Goal: Information Seeking & Learning: Learn about a topic

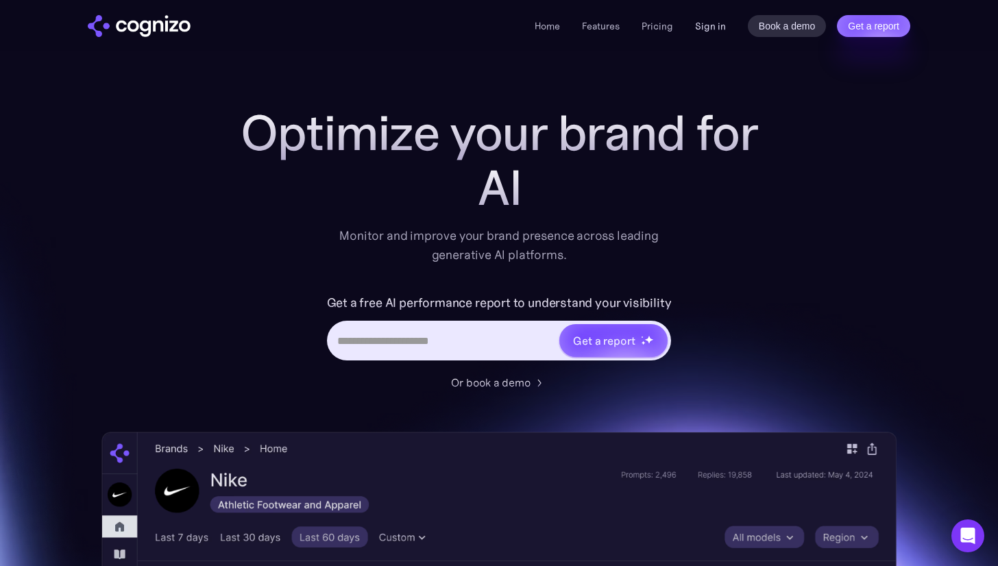
click at [703, 26] on link "Sign in" at bounding box center [710, 26] width 31 height 16
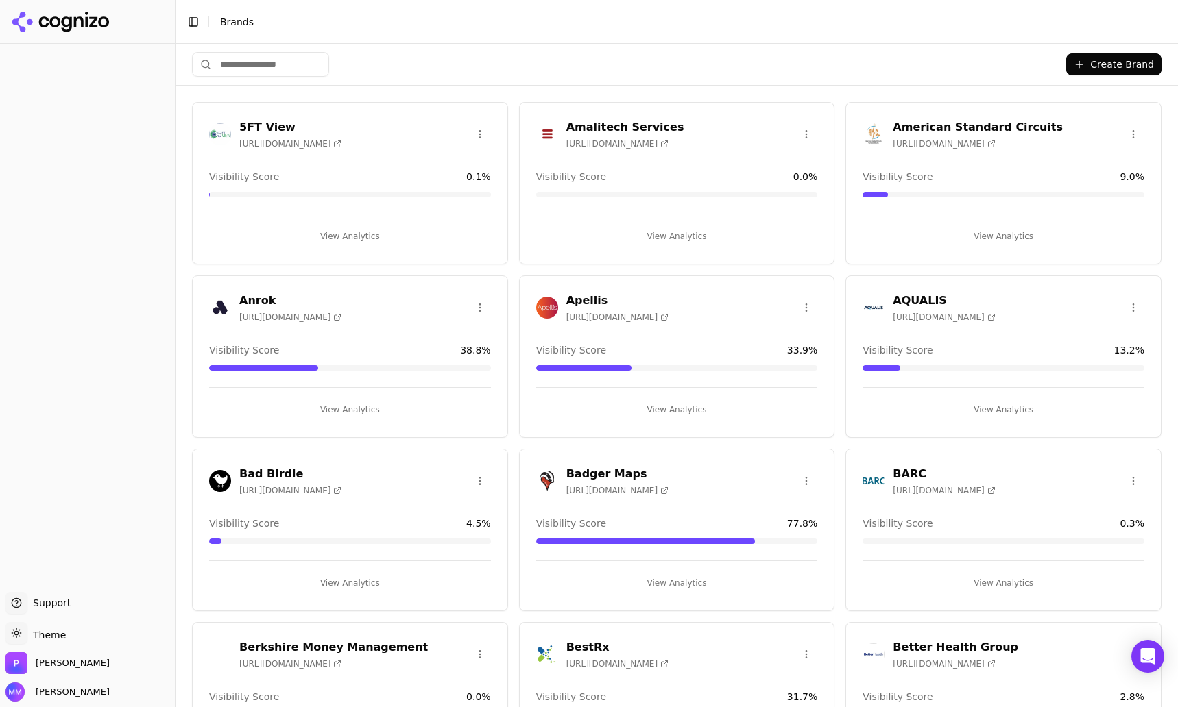
click at [1129, 27] on li "Brands" at bounding box center [679, 22] width 919 height 14
click at [48, 639] on html "Support Support Toggle theme Theme [PERSON_NAME] [PERSON_NAME] Toggle Sidebar B…" at bounding box center [589, 353] width 1178 height 707
click at [36, 584] on div "Dark" at bounding box center [49, 583] width 81 height 22
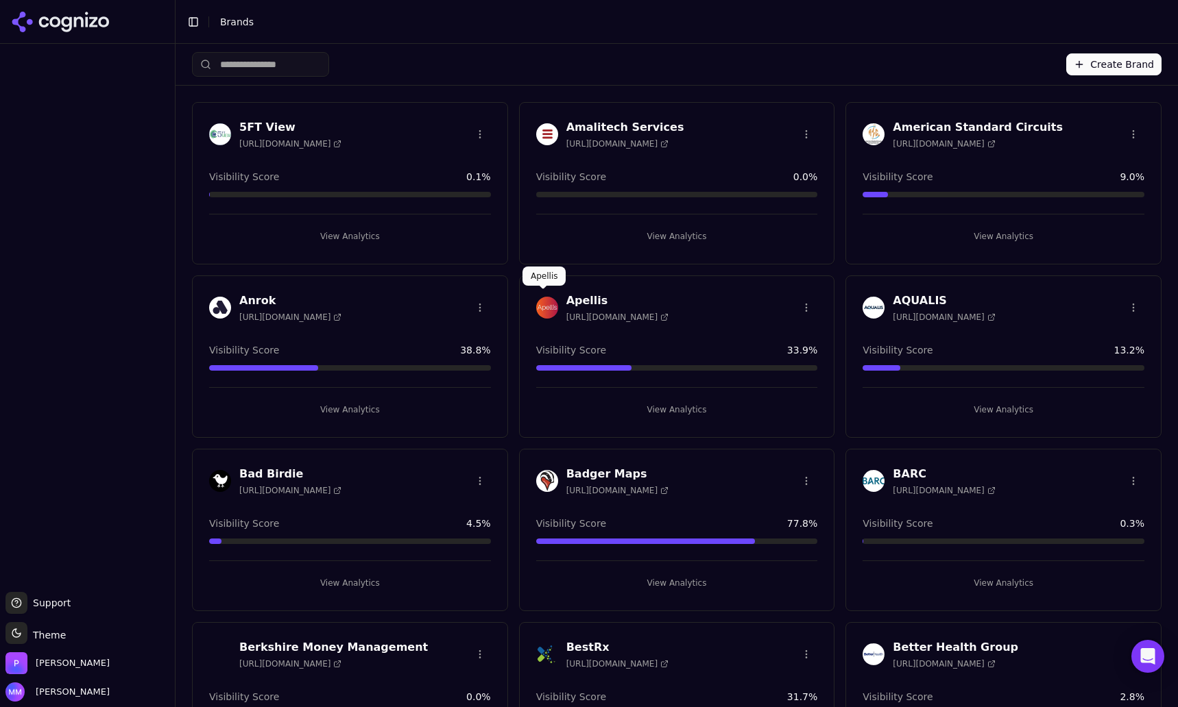
click at [546, 305] on img at bounding box center [547, 308] width 22 height 22
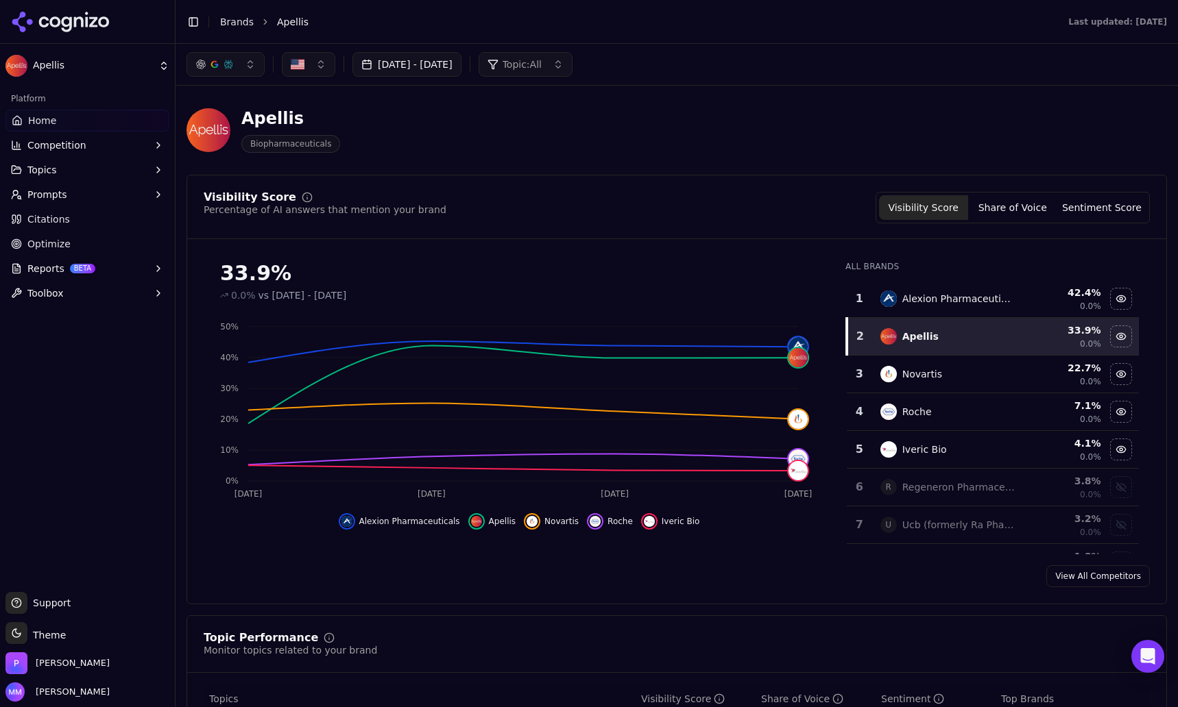
click at [1150, 301] on div "33.9% 0.0% vs [DATE] - [DATE] Oct 2 [DATE] [DATE] [DATE] 0% 10% 20% 30% 40% 50%…" at bounding box center [676, 402] width 979 height 304
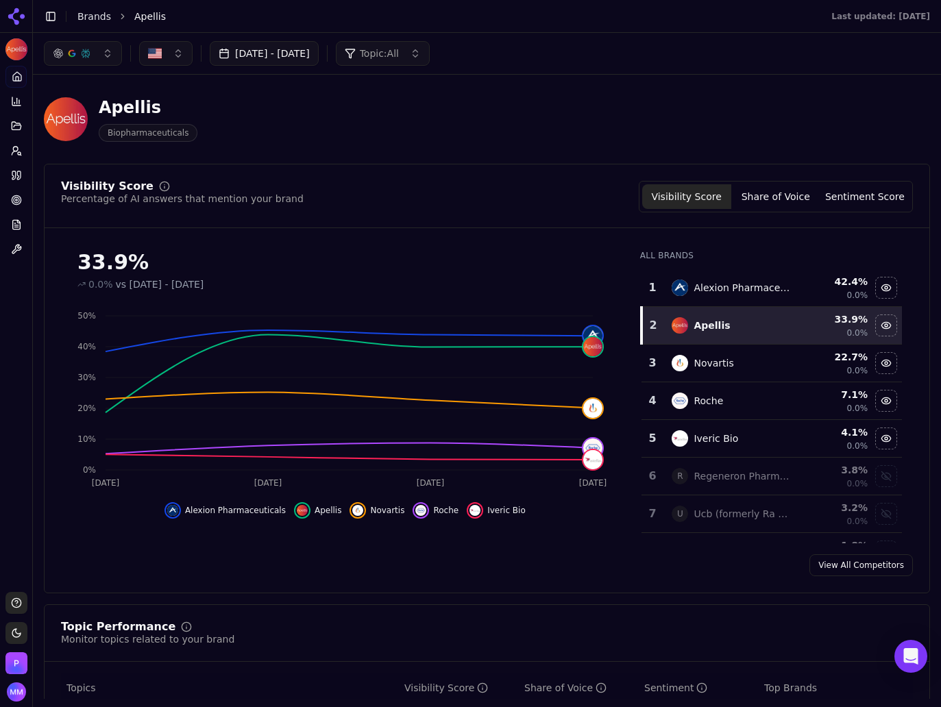
click at [910, 137] on div "Apellis Biopharmaceuticals" at bounding box center [487, 119] width 886 height 67
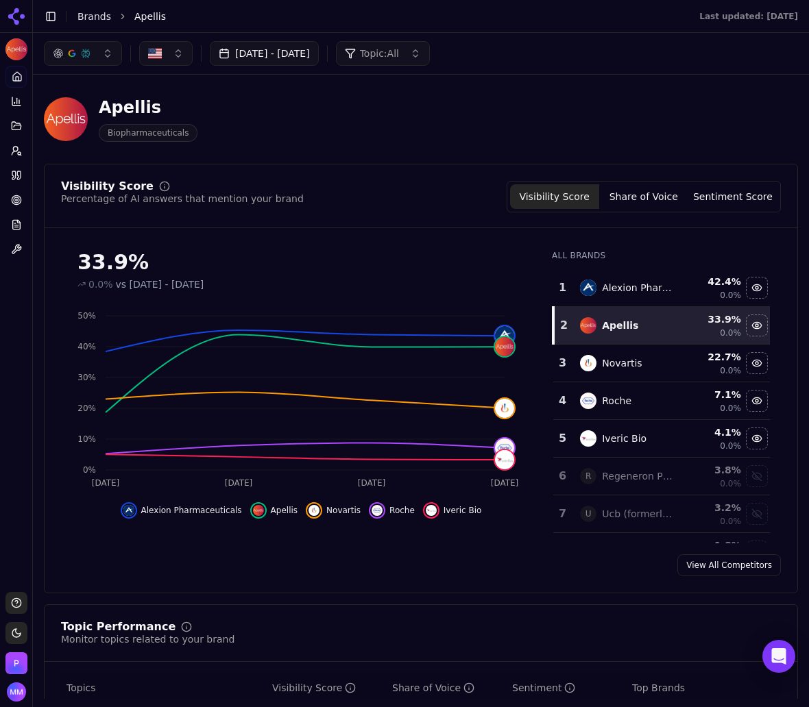
click at [643, 195] on button "Share of Voice" at bounding box center [643, 196] width 89 height 25
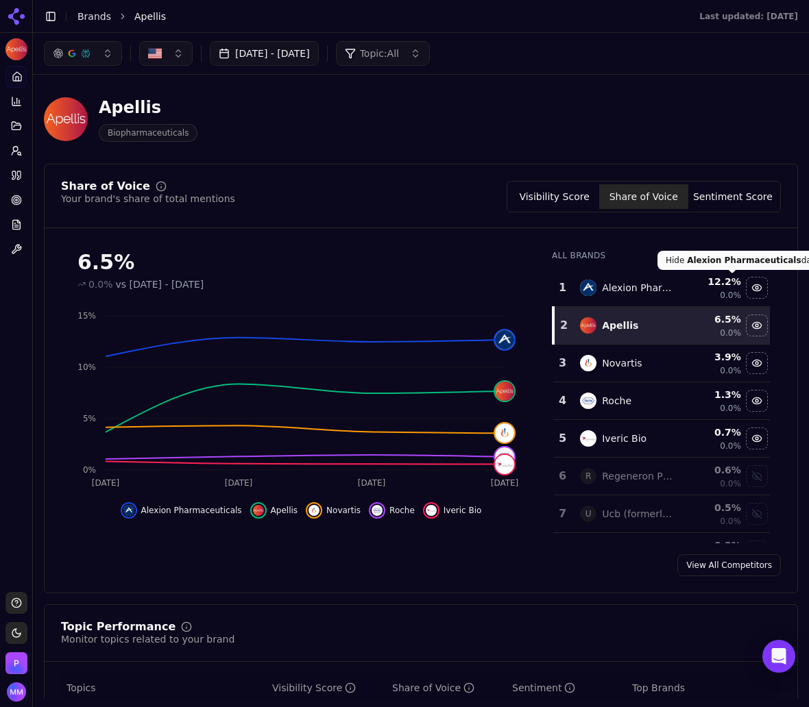
click at [726, 199] on button "Sentiment Score" at bounding box center [732, 196] width 89 height 25
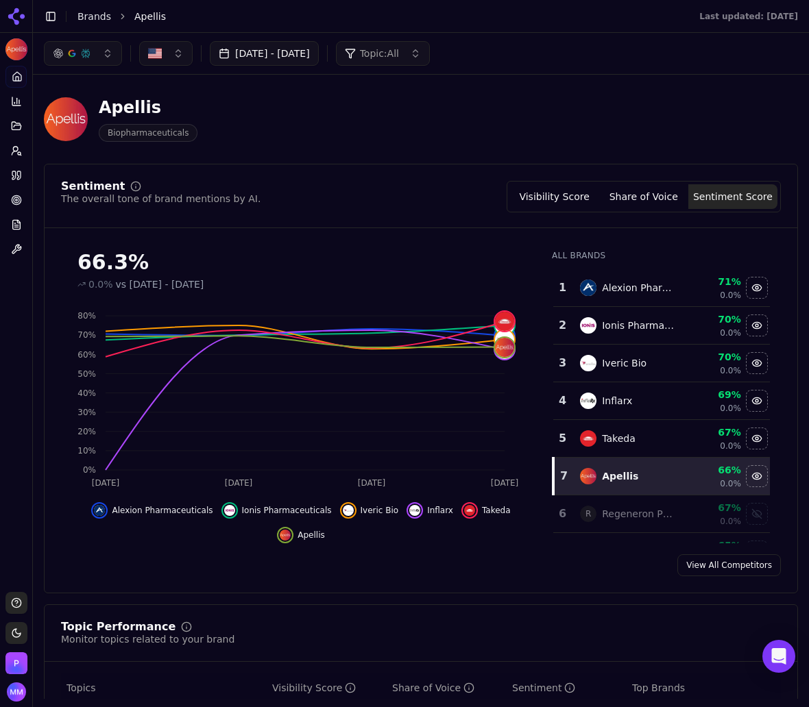
click at [703, 90] on div "Apellis Biopharmaceuticals" at bounding box center [421, 119] width 754 height 67
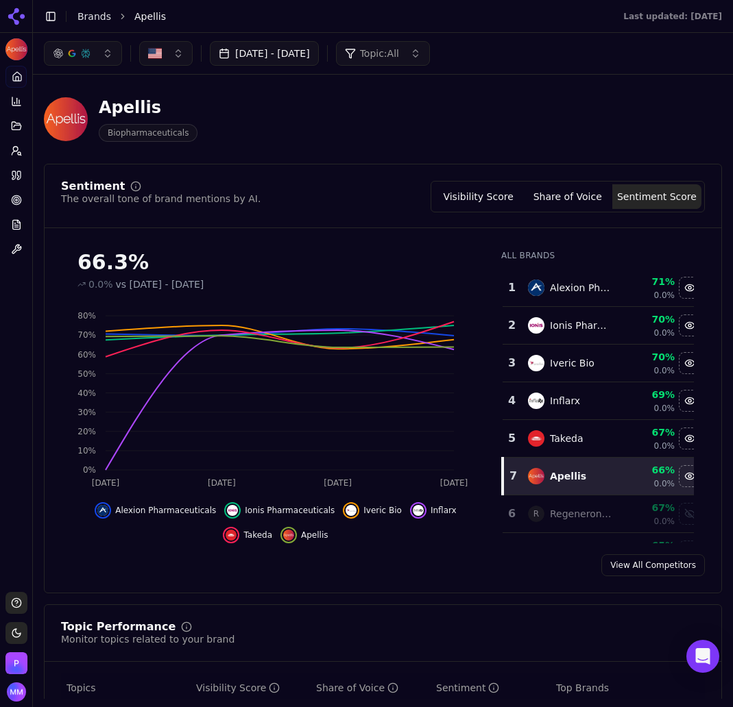
click at [481, 193] on button "Visibility Score" at bounding box center [478, 196] width 89 height 25
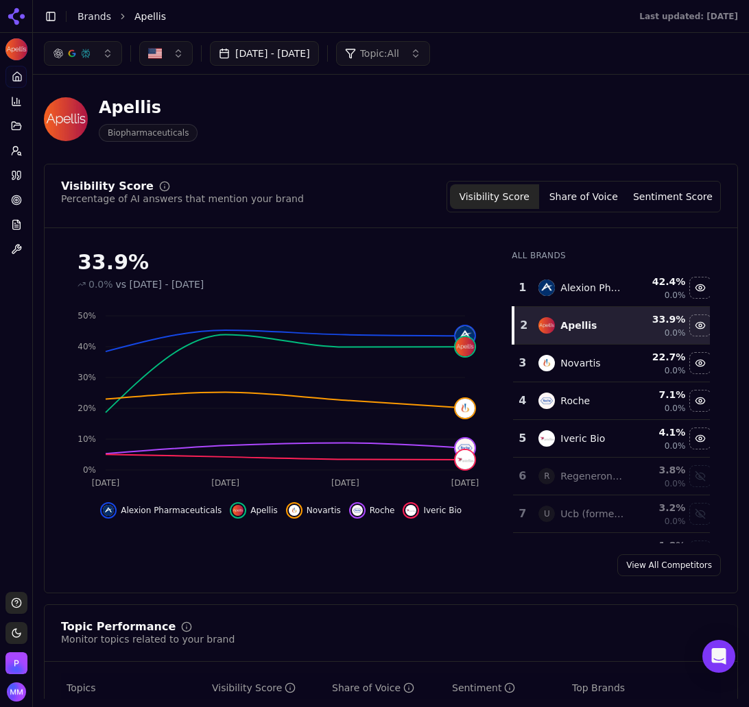
click at [696, 234] on div "Visibility Score Percentage of AI answers that mention your brand Visibility Sc…" at bounding box center [391, 379] width 694 height 430
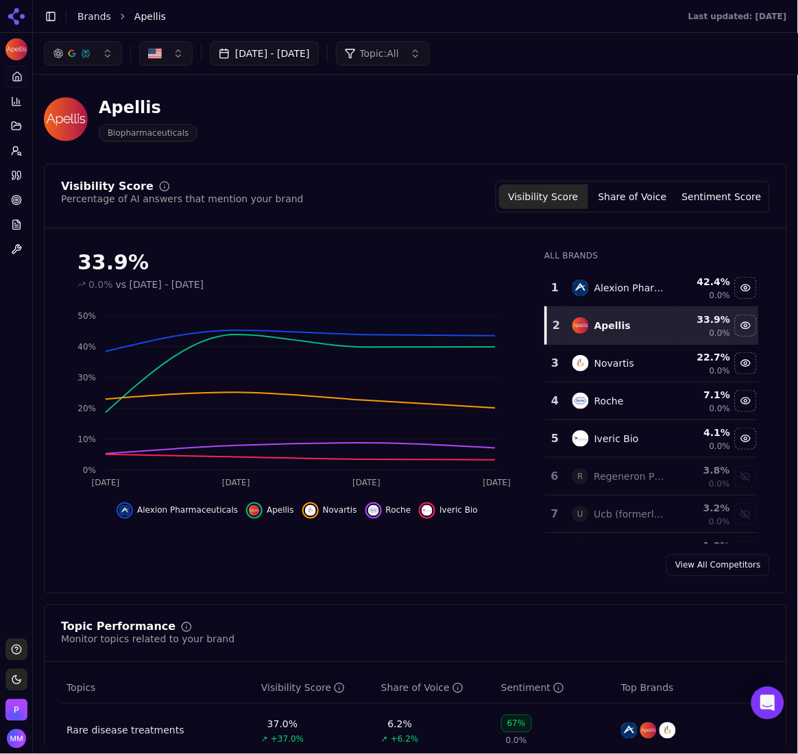
drag, startPoint x: 736, startPoint y: 1, endPoint x: 56, endPoint y: 574, distance: 890.2
click at [56, 574] on div "View All Competitors" at bounding box center [416, 566] width 742 height 22
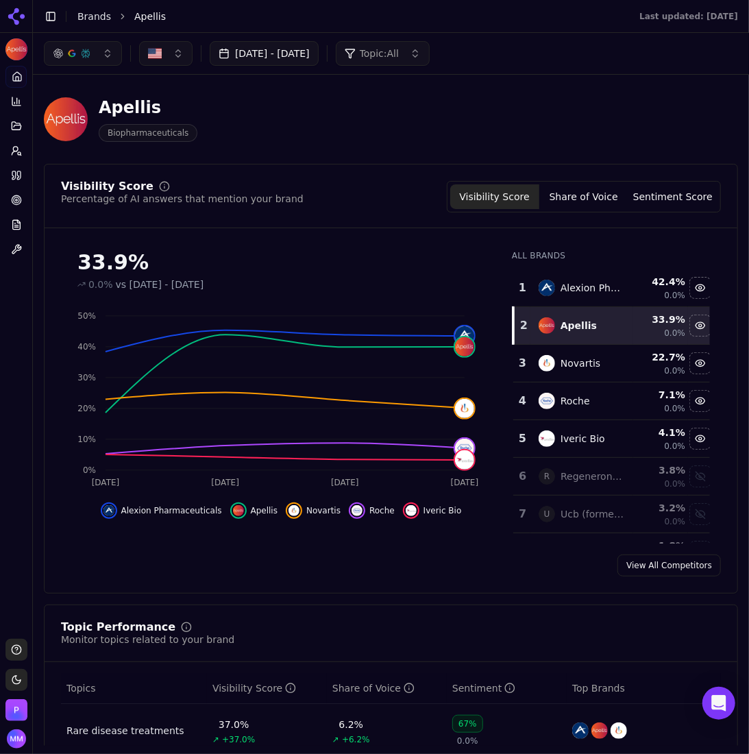
click at [666, 142] on div "Apellis Biopharmaceuticals" at bounding box center [391, 119] width 694 height 67
click at [675, 202] on button "Sentiment Score" at bounding box center [673, 196] width 89 height 25
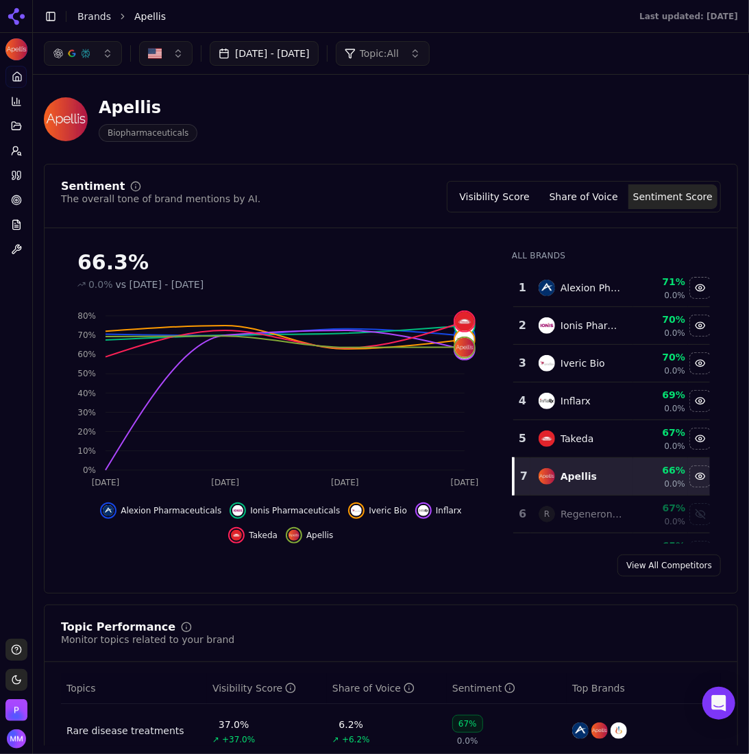
click at [645, 138] on div "Apellis Biopharmaceuticals" at bounding box center [351, 119] width 614 height 45
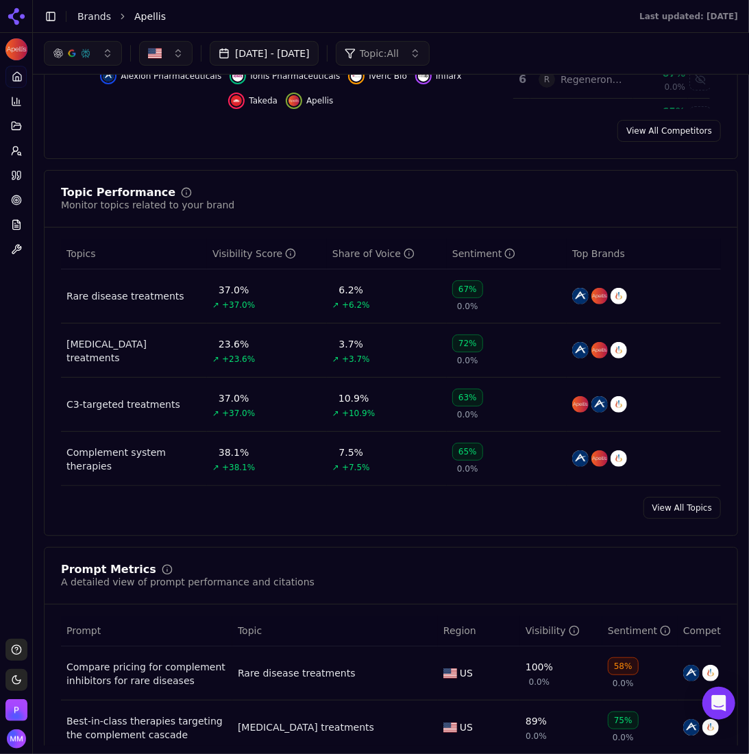
scroll to position [434, 0]
click at [625, 193] on div "Topic Performance Monitor topics related to your brand" at bounding box center [391, 200] width 660 height 25
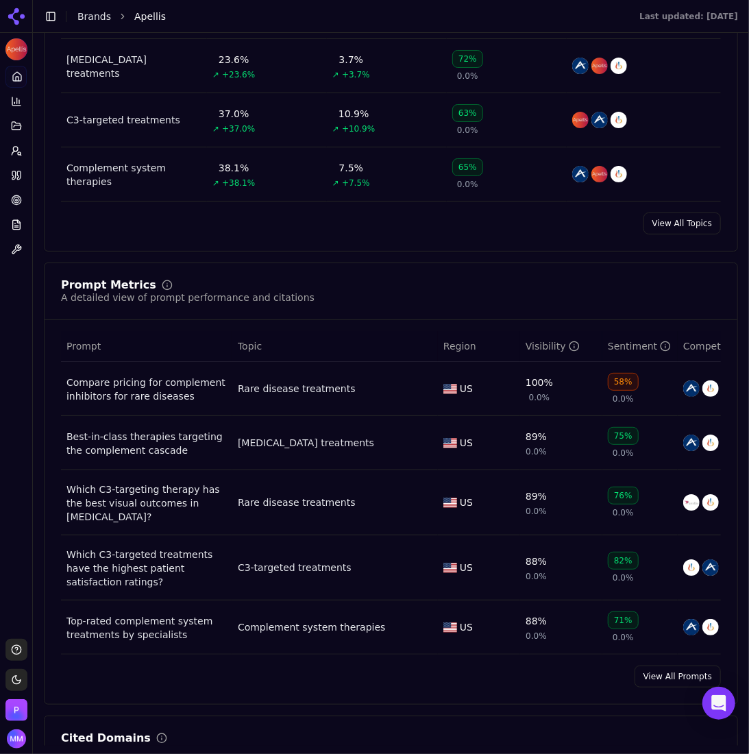
scroll to position [940, 0]
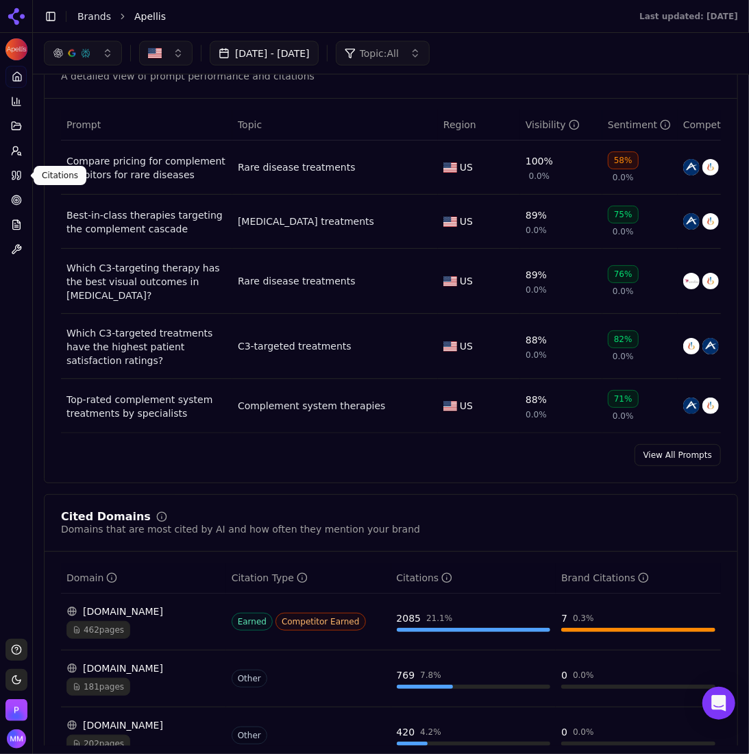
click at [19, 175] on icon at bounding box center [16, 175] width 11 height 11
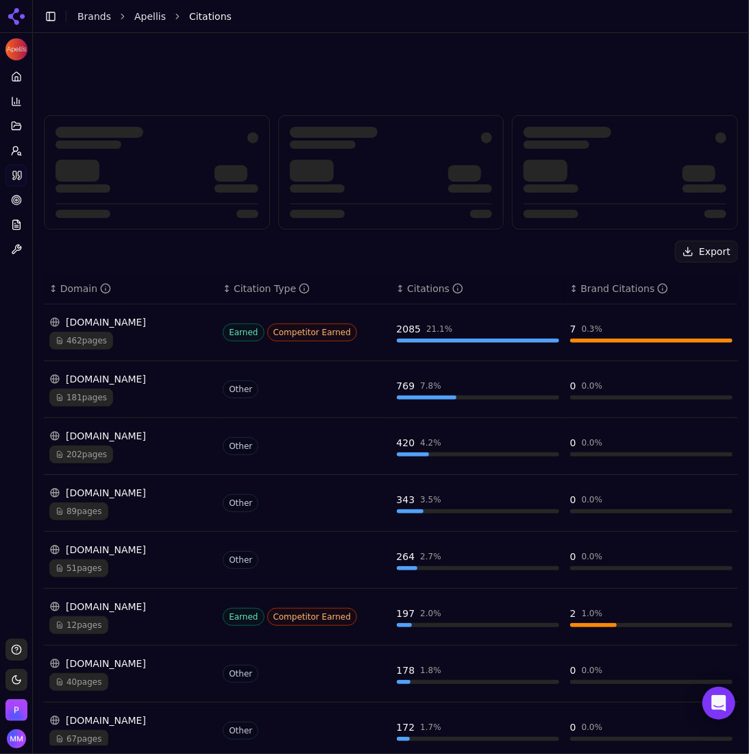
scroll to position [132, 0]
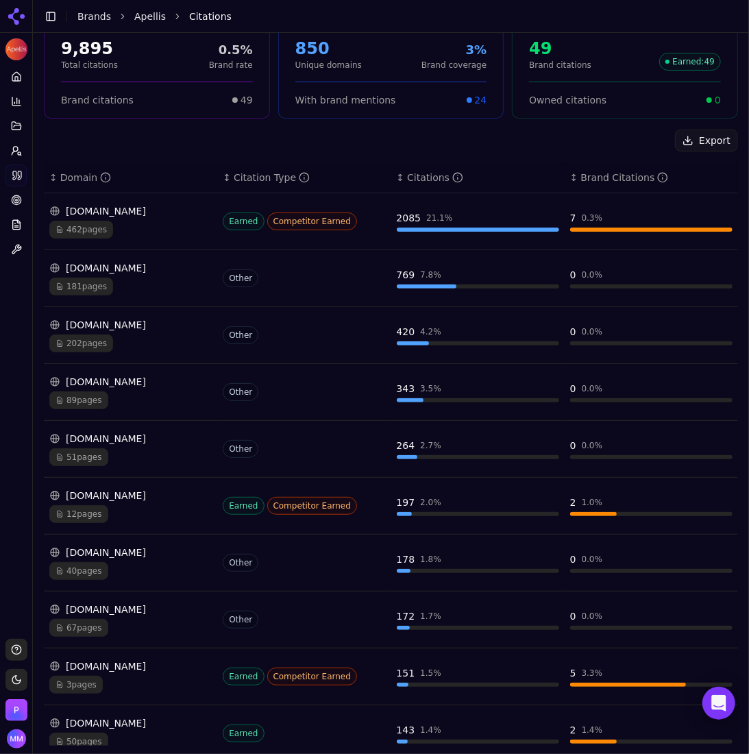
click at [716, 160] on div "Export ↕ Domain ↕ Citation Type ↕ Citations ↕ Brand Citations [DOMAIN_NAME] 462…" at bounding box center [391, 463] width 694 height 666
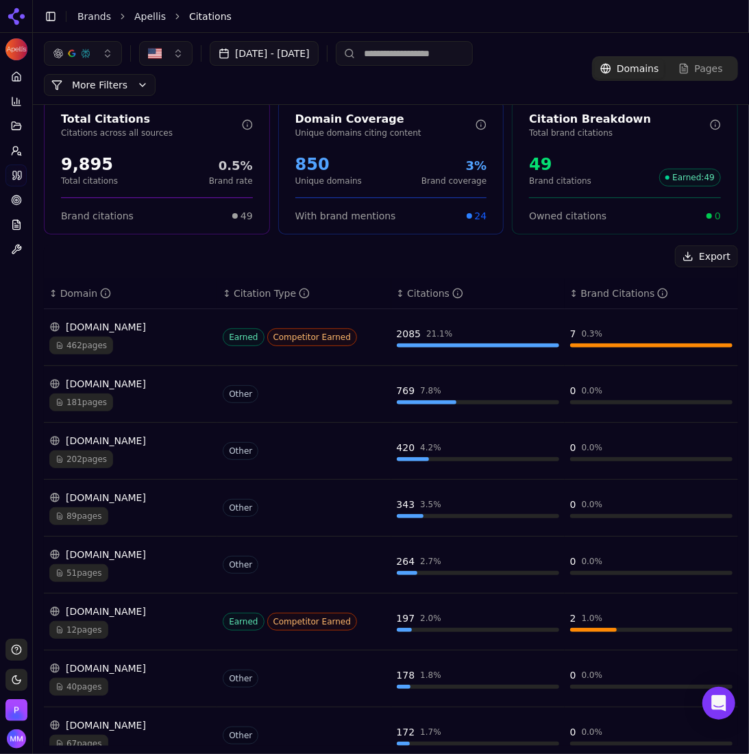
scroll to position [12, 0]
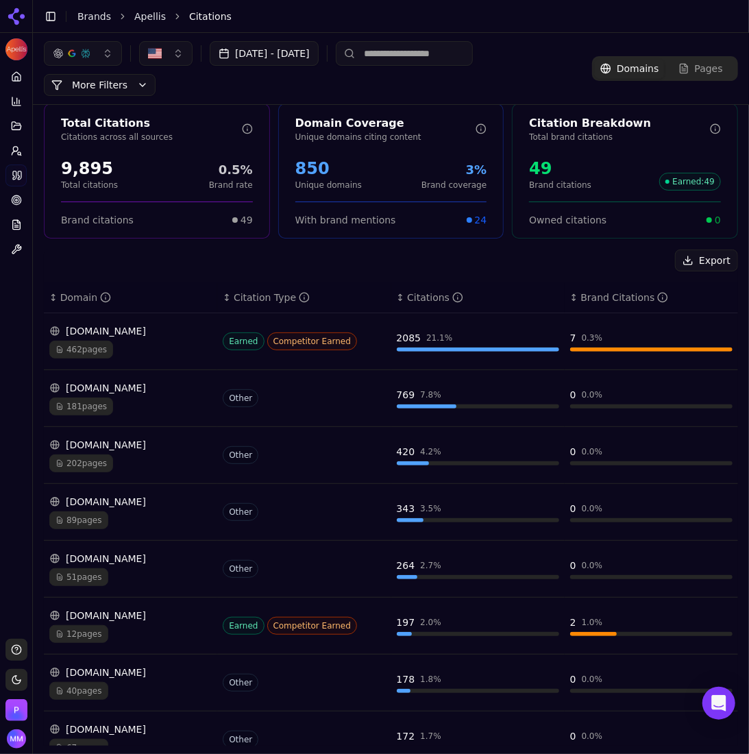
click at [731, 165] on div "Total Citations Citations across all sources 9,895 Total citations 0.5% Brand r…" at bounding box center [391, 510] width 716 height 834
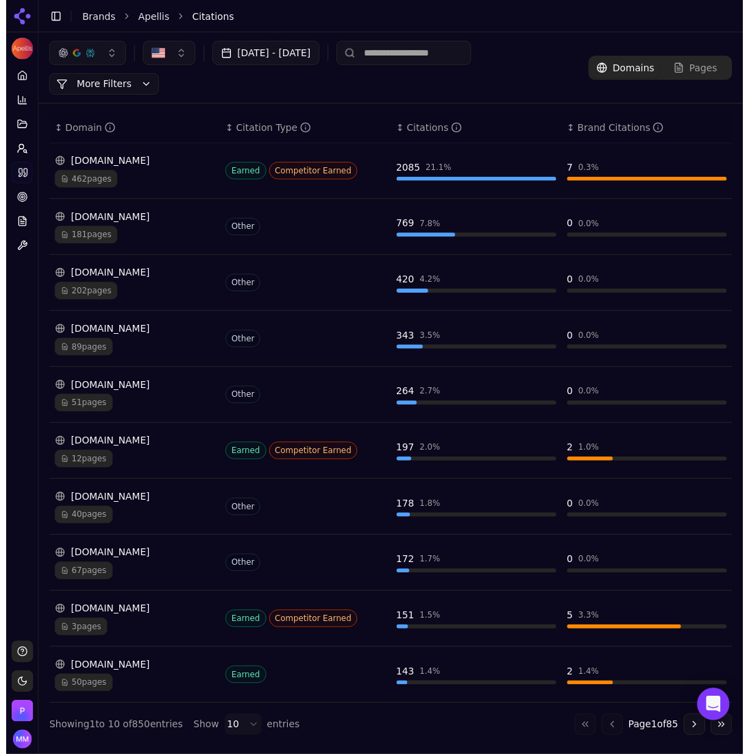
scroll to position [193, 0]
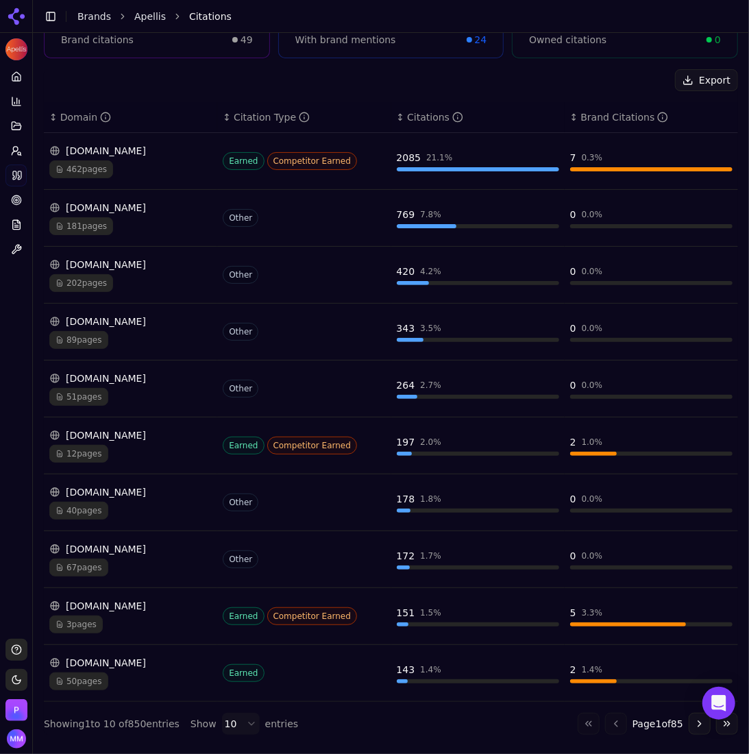
click at [718, 140] on td "7 0.3 %" at bounding box center [651, 161] width 173 height 57
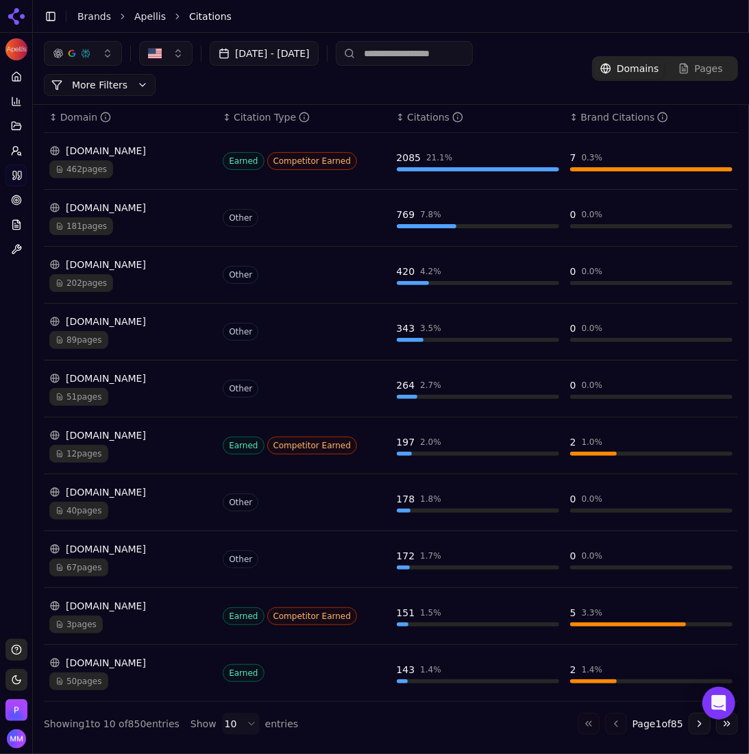
scroll to position [0, 0]
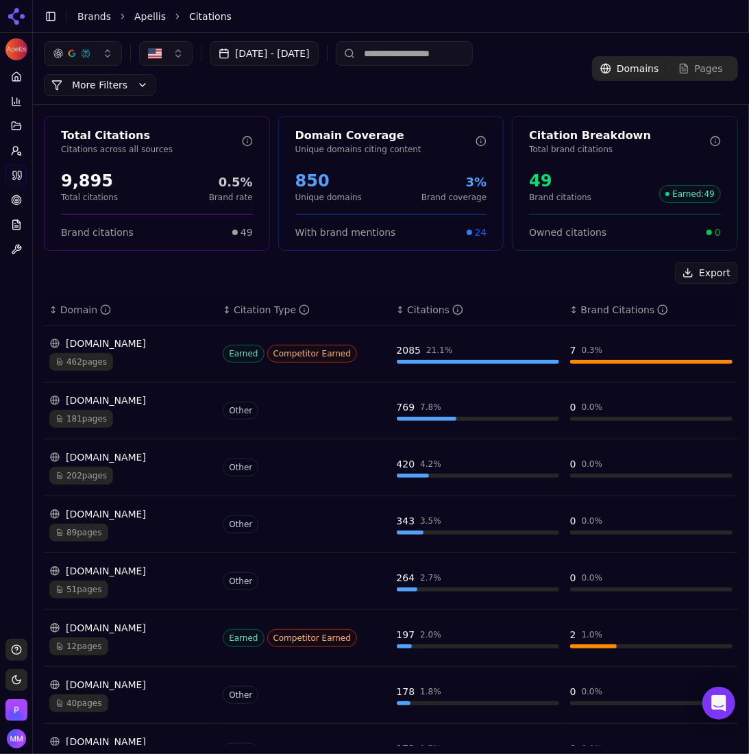
click at [653, 94] on div "[DATE] - [DATE] More More Filters Domains Pages" at bounding box center [391, 68] width 694 height 55
click at [685, 273] on button "Export" at bounding box center [706, 273] width 63 height 22
click at [700, 307] on div "↕ Brand Citations" at bounding box center [651, 310] width 162 height 14
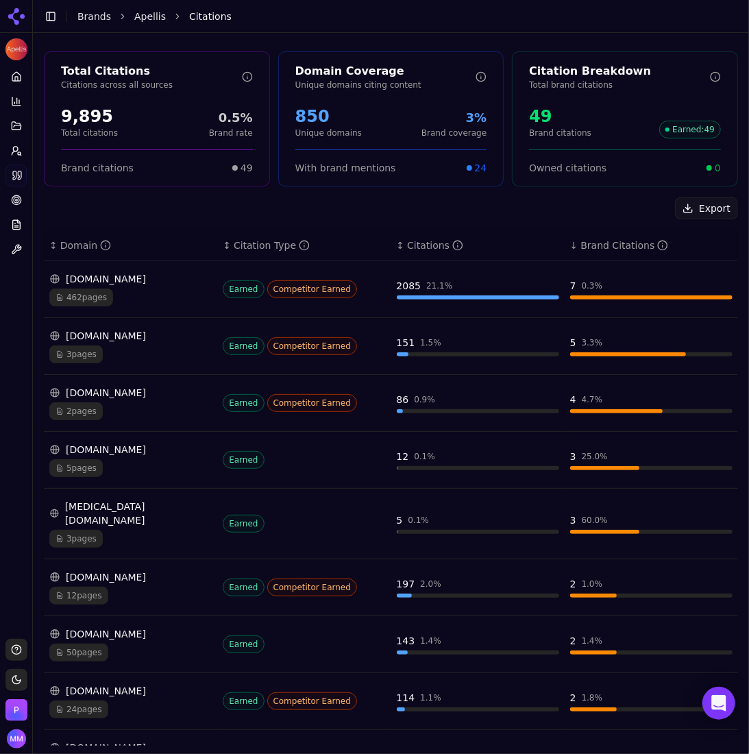
scroll to position [193, 0]
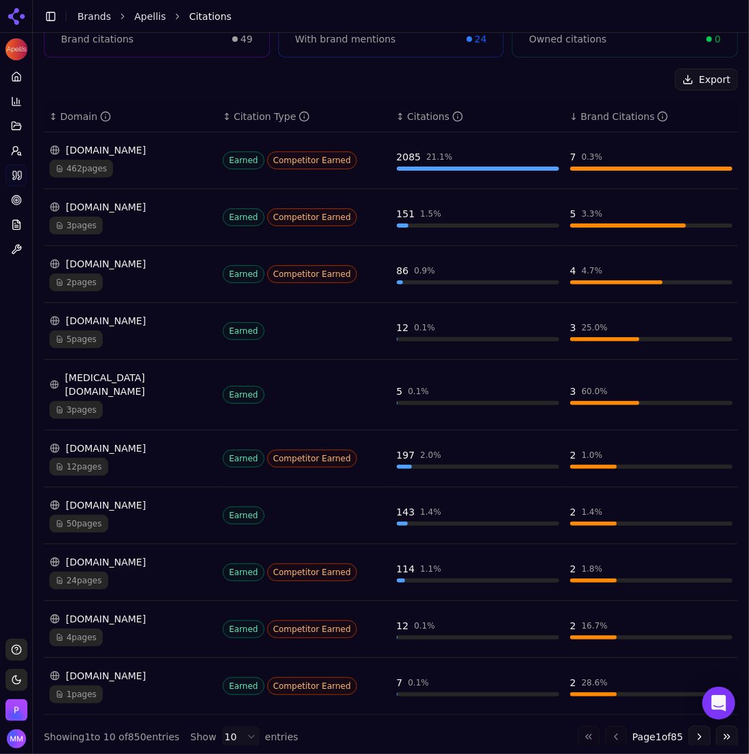
click at [570, 116] on div "↓ Brand Citations" at bounding box center [651, 117] width 162 height 14
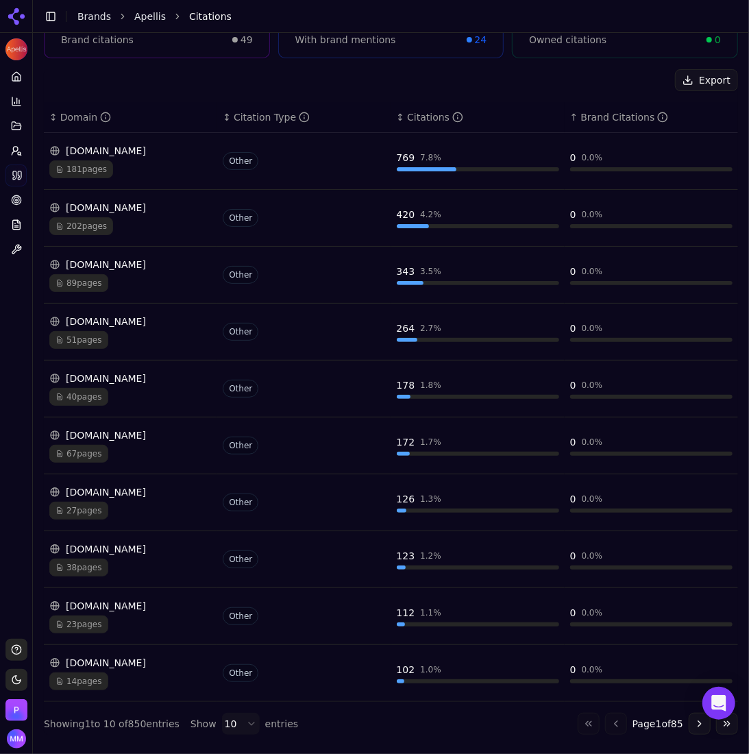
click at [581, 113] on div "Brand Citations" at bounding box center [625, 117] width 88 height 14
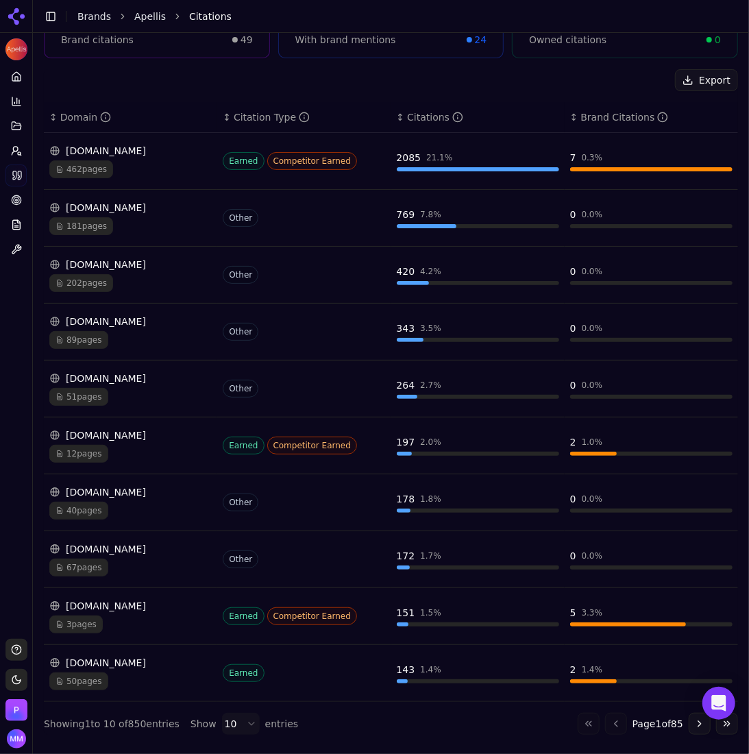
click at [675, 142] on td "7 0.3 %" at bounding box center [651, 161] width 173 height 57
click at [23, 175] on link "Citations" at bounding box center [15, 176] width 21 height 22
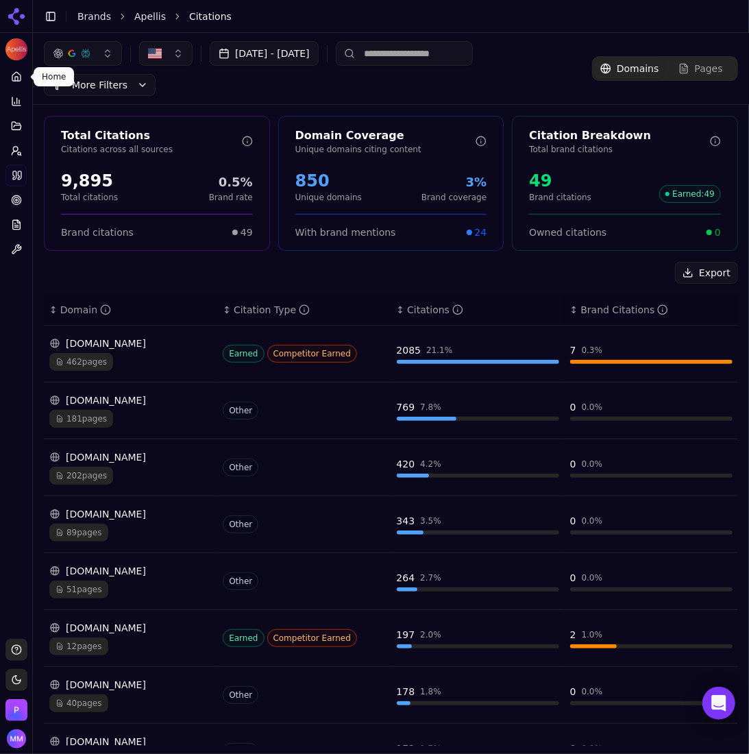
click at [13, 77] on icon at bounding box center [16, 76] width 11 height 11
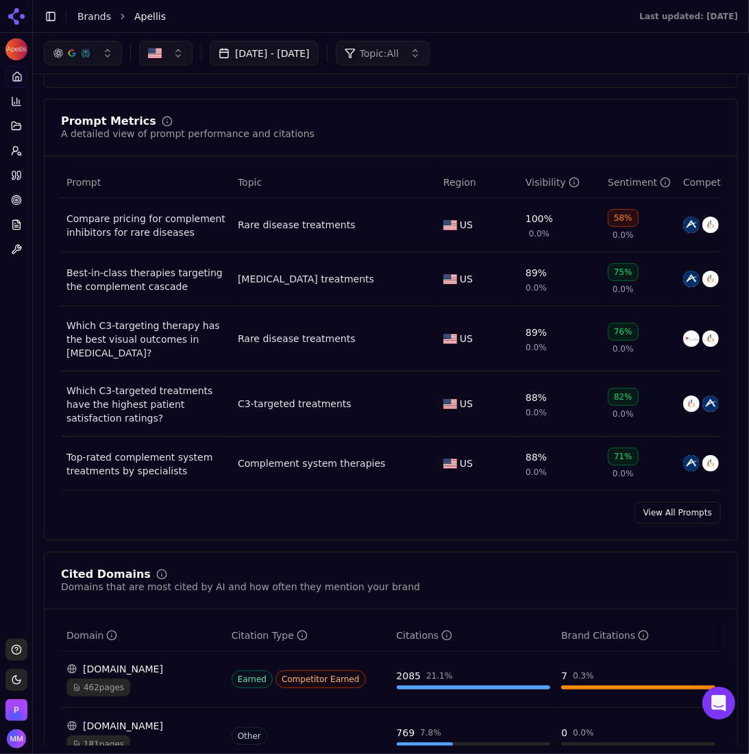
scroll to position [858, 0]
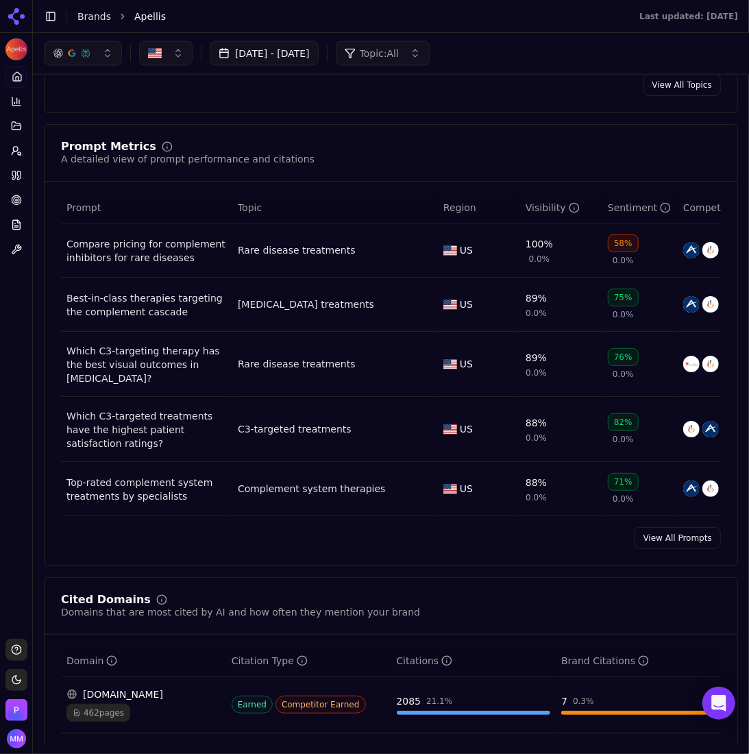
click at [655, 549] on link "View All Prompts" at bounding box center [678, 538] width 86 height 22
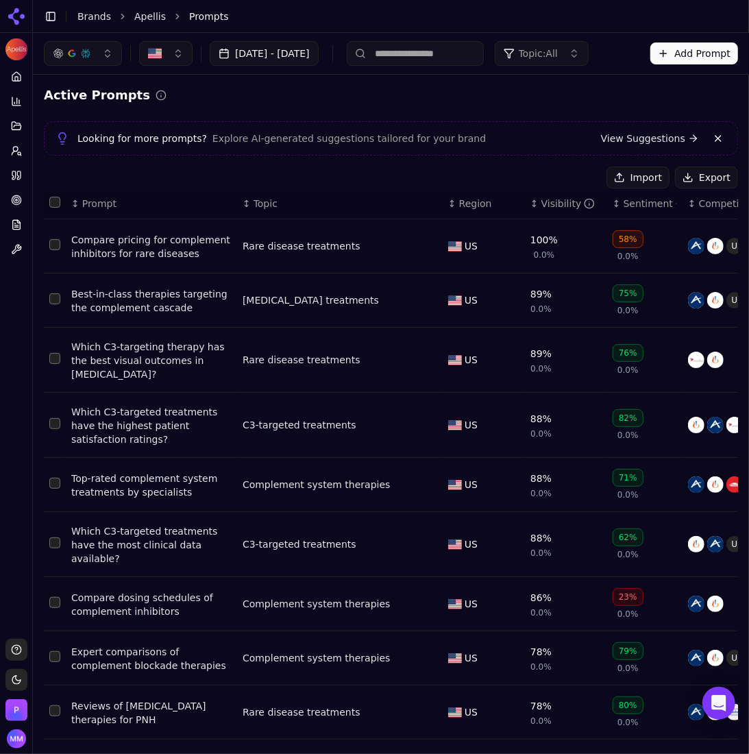
click at [696, 177] on button "Export" at bounding box center [706, 178] width 63 height 22
click at [605, 88] on div "Active Prompts" at bounding box center [391, 95] width 694 height 19
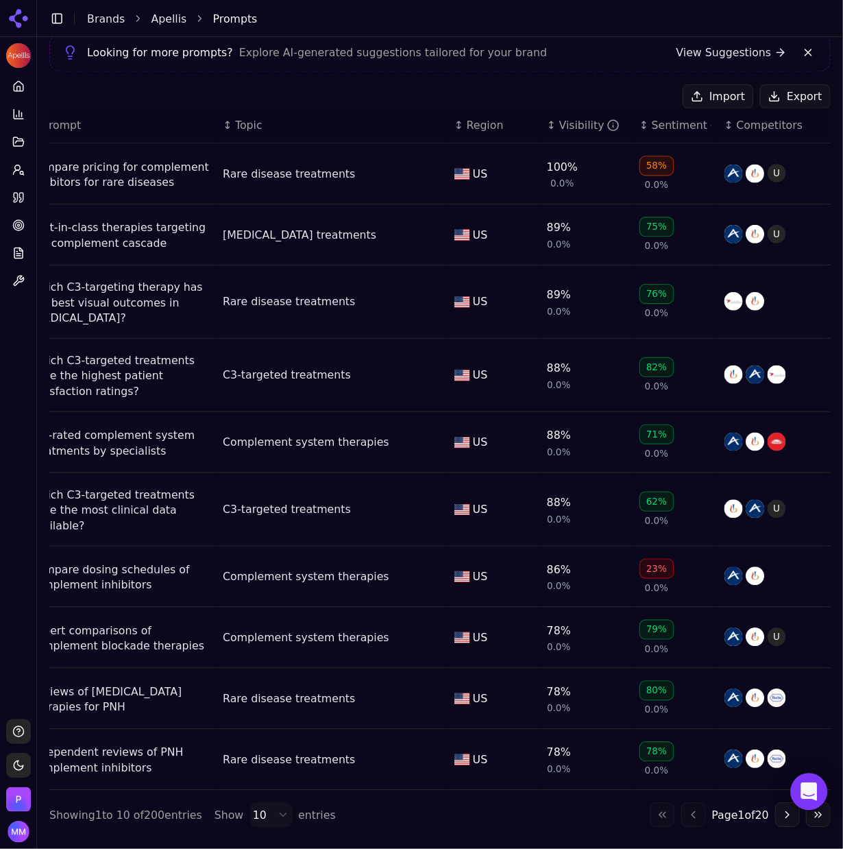
scroll to position [0, 38]
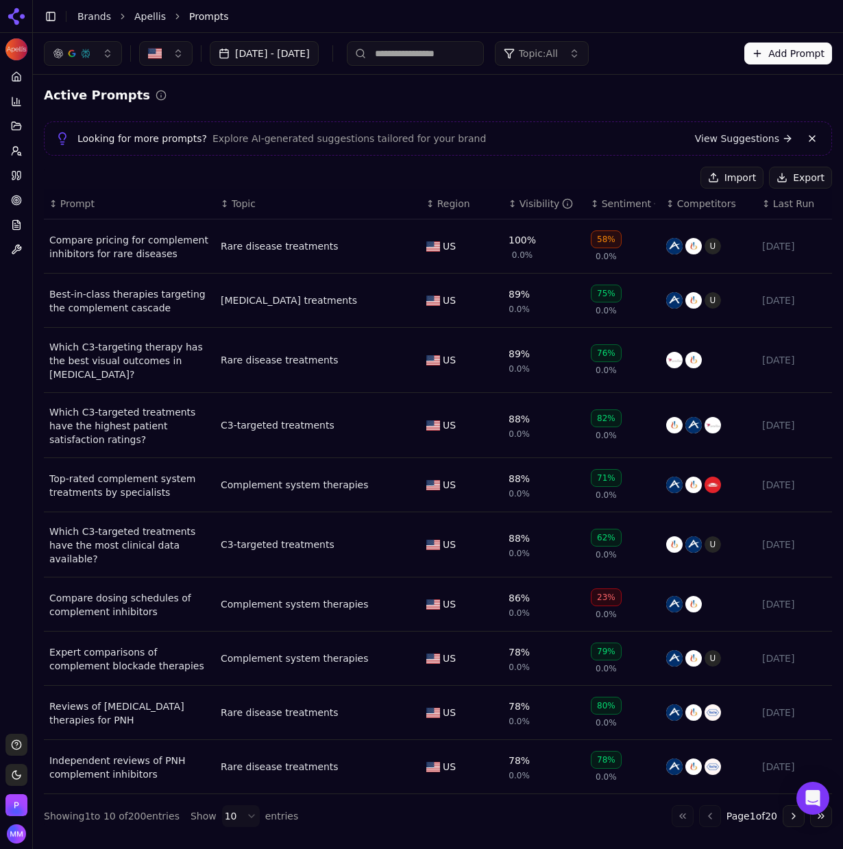
drag, startPoint x: 702, startPoint y: 5, endPoint x: 158, endPoint y: 174, distance: 569.8
click at [158, 174] on div "Import Export" at bounding box center [438, 178] width 788 height 22
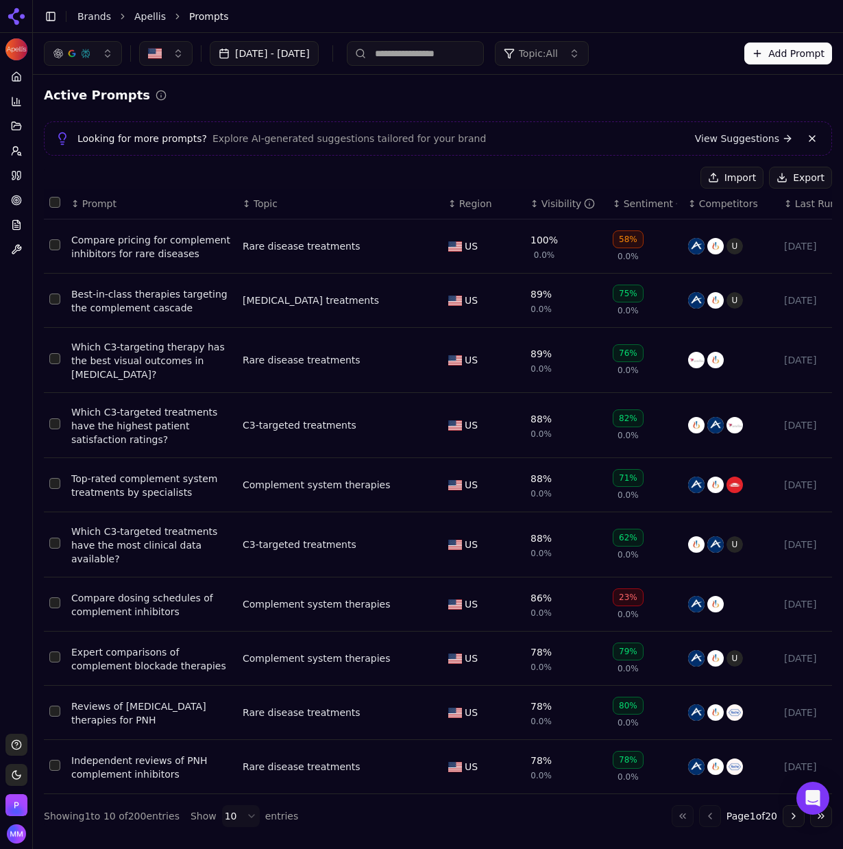
scroll to position [0, 1]
click at [821, 14] on header "Toggle Sidebar Brands Apellis Prompts" at bounding box center [438, 16] width 810 height 33
click at [803, 90] on div "Active Prompts" at bounding box center [438, 95] width 788 height 19
